Goal: Navigation & Orientation: Find specific page/section

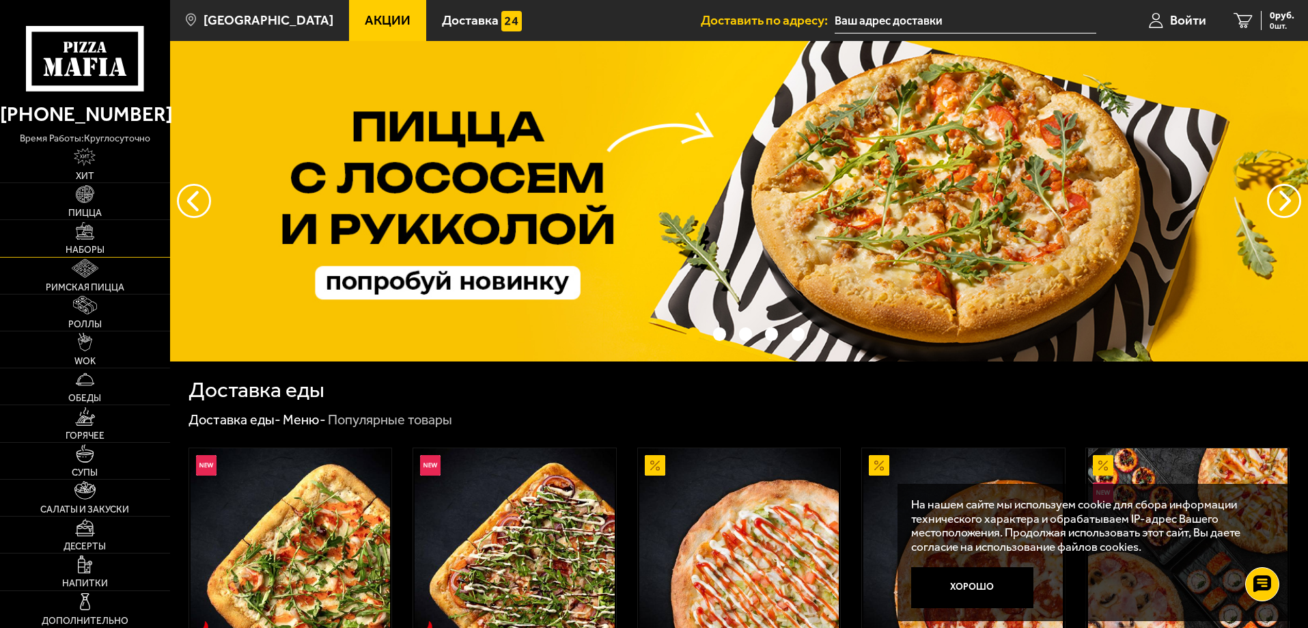
click at [83, 241] on link "Наборы" at bounding box center [85, 238] width 170 height 36
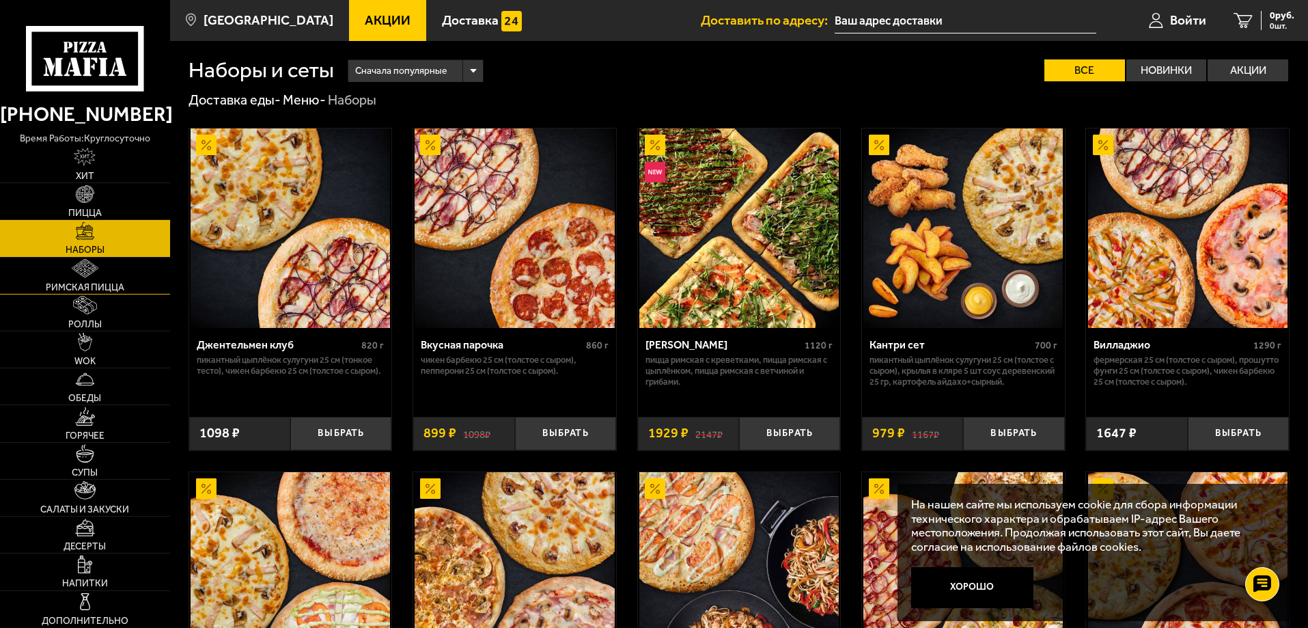
click at [79, 276] on img at bounding box center [85, 268] width 26 height 18
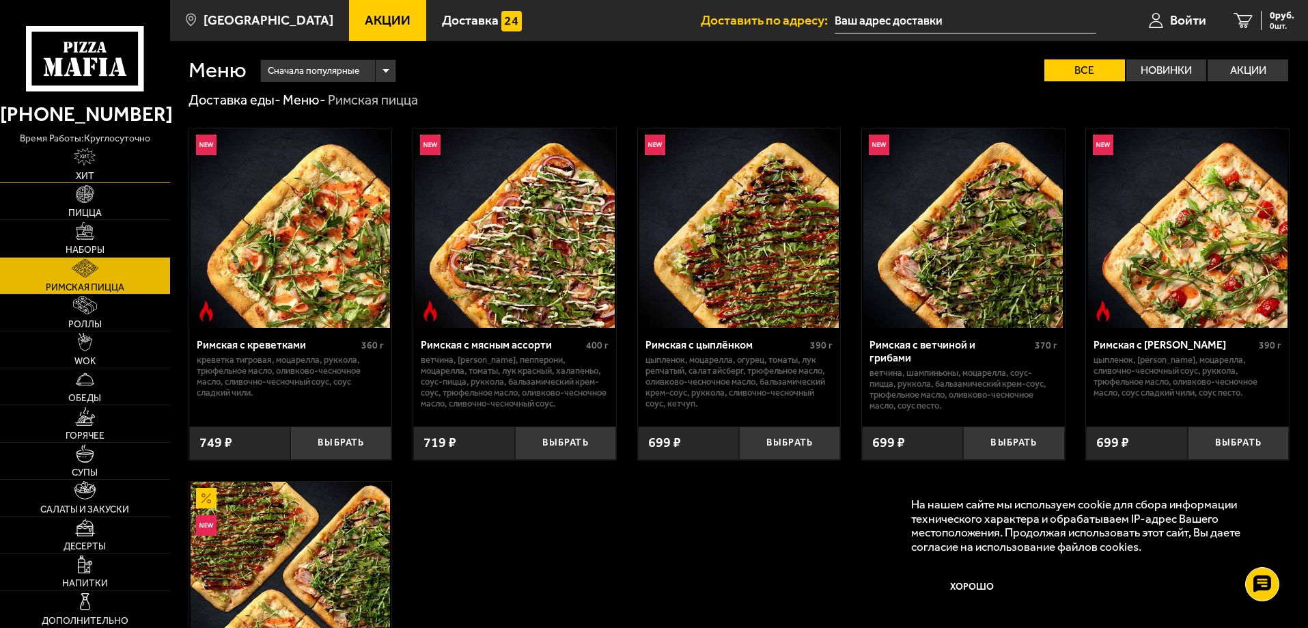
click at [92, 162] on img at bounding box center [85, 157] width 22 height 18
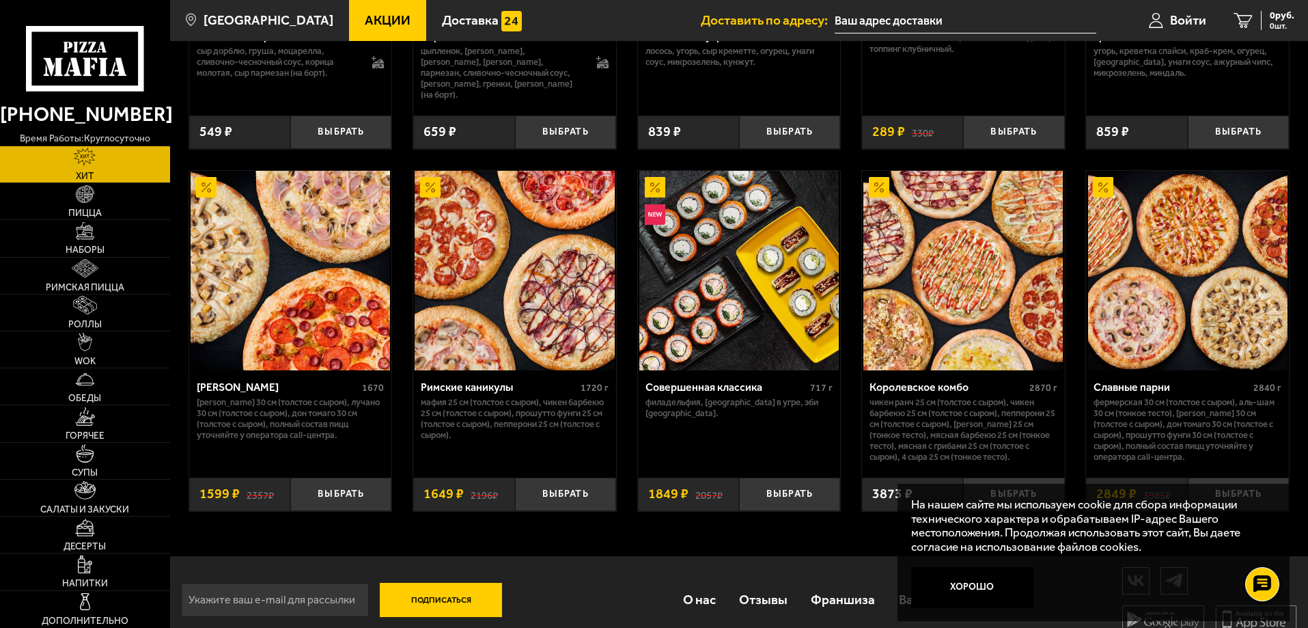
scroll to position [708, 0]
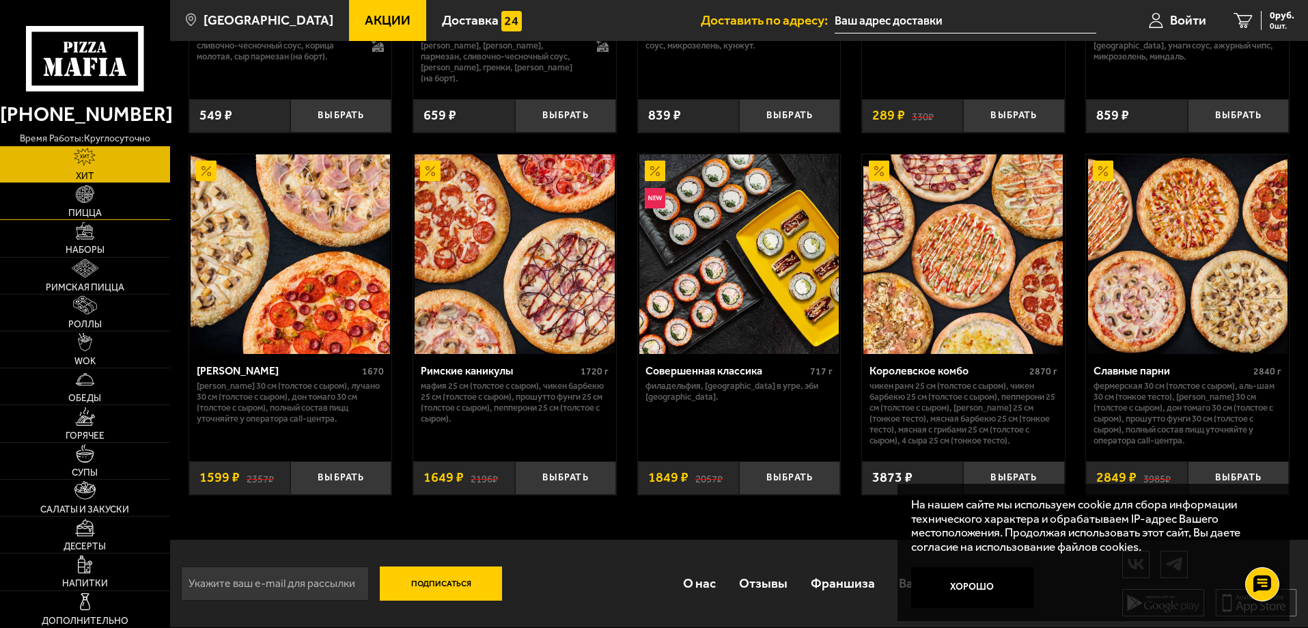
click at [94, 209] on span "Пицца" at bounding box center [84, 213] width 33 height 10
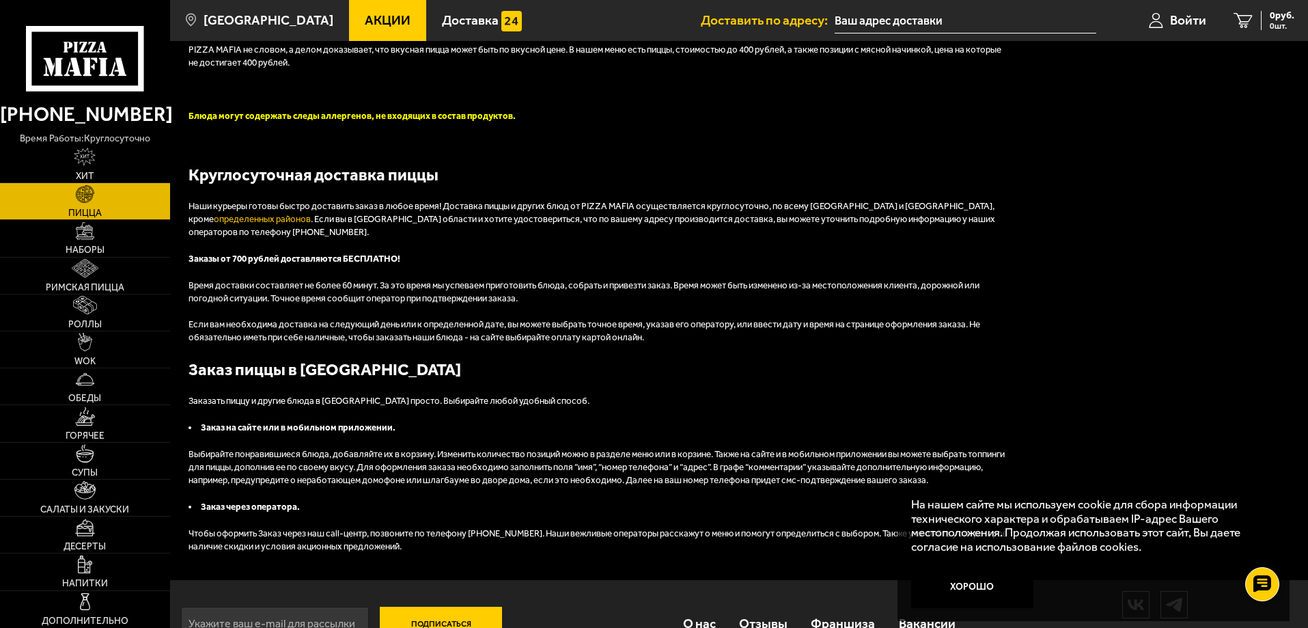
scroll to position [3578, 0]
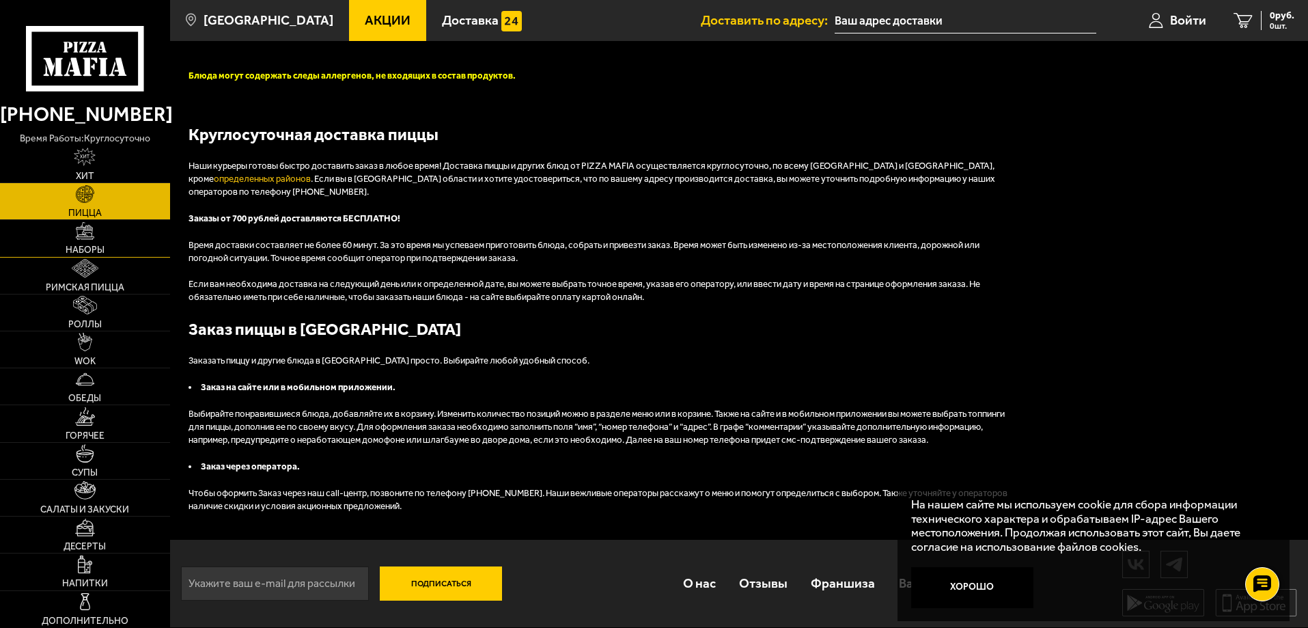
click at [73, 226] on link "Наборы" at bounding box center [85, 238] width 170 height 36
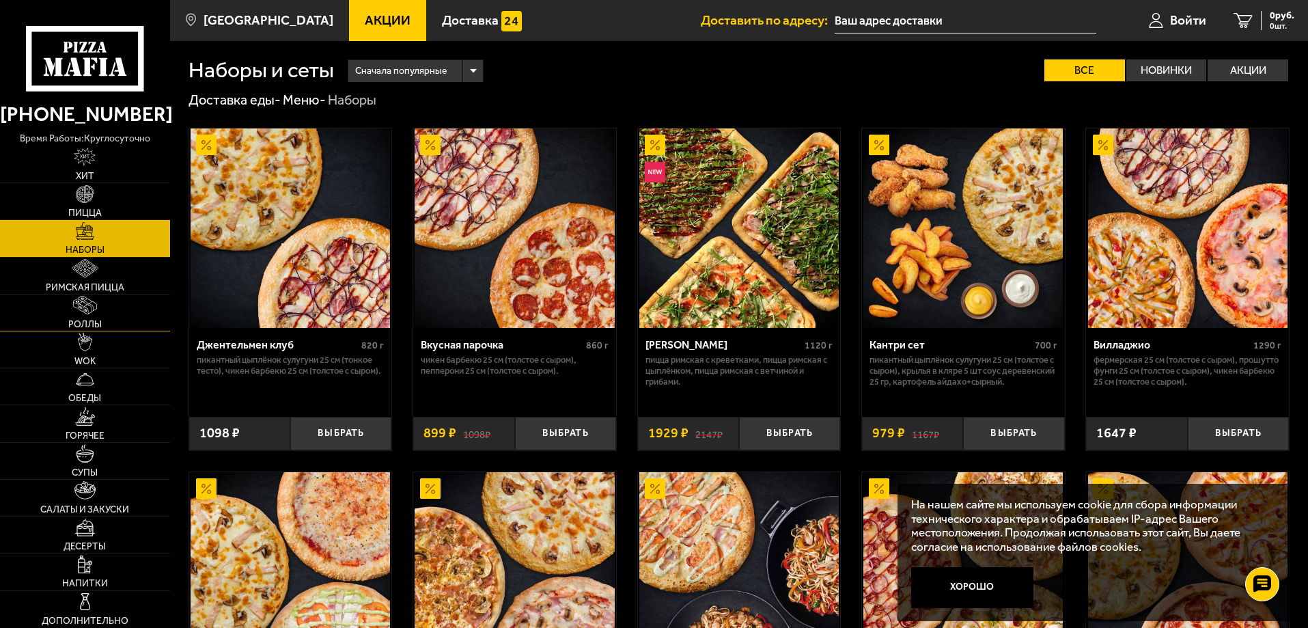
click at [100, 308] on link "Роллы" at bounding box center [85, 312] width 170 height 36
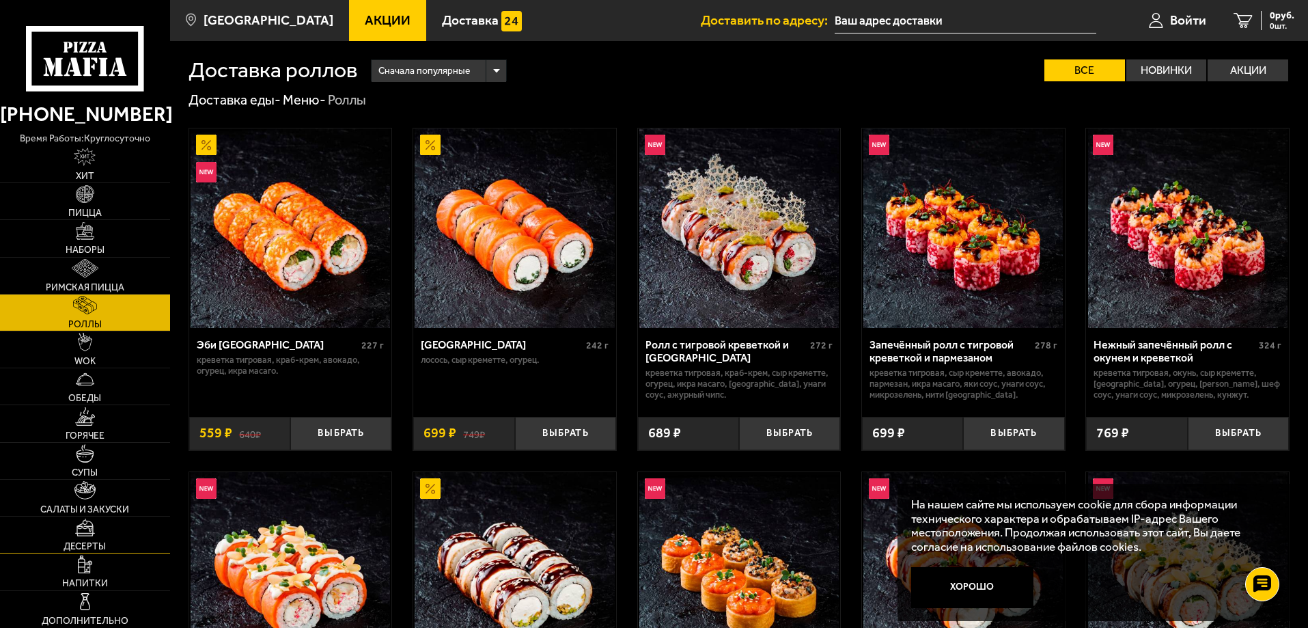
click at [112, 540] on link "Десерты" at bounding box center [85, 534] width 170 height 36
